Goal: Information Seeking & Learning: Learn about a topic

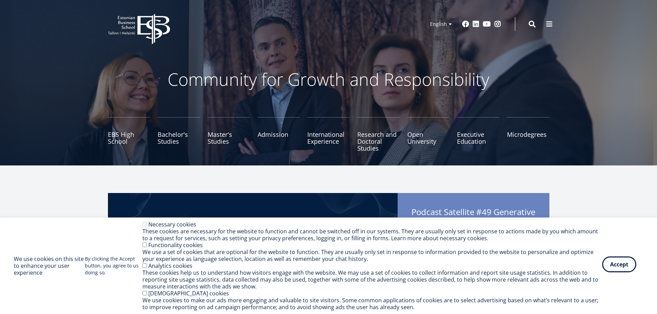
click at [620, 264] on button "Accept" at bounding box center [619, 264] width 34 height 16
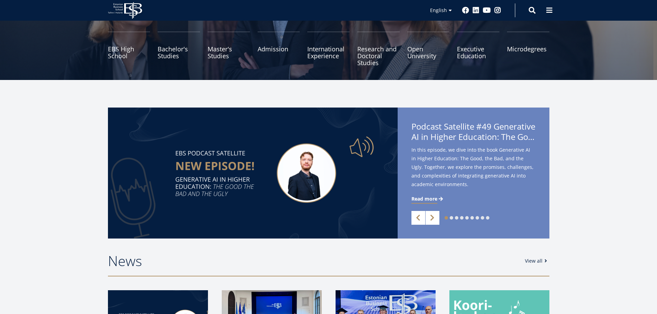
scroll to position [23, 0]
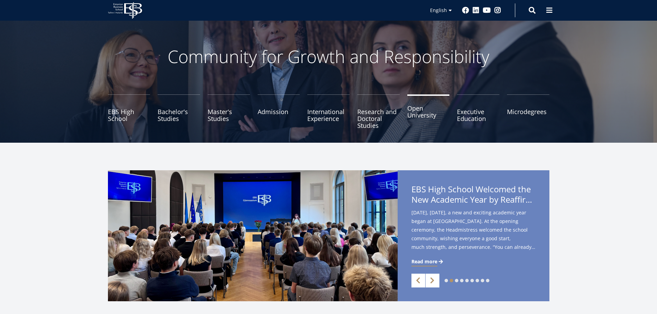
click at [414, 114] on link "Open University" at bounding box center [428, 111] width 42 height 34
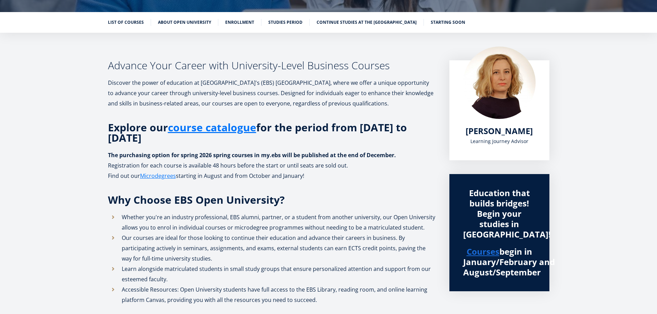
scroll to position [75, 0]
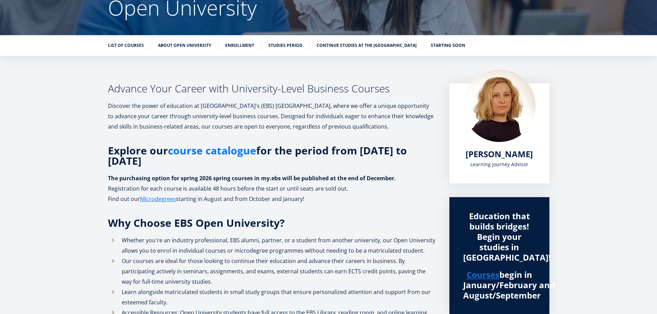
click at [223, 150] on link "course catalogue" at bounding box center [212, 150] width 88 height 10
